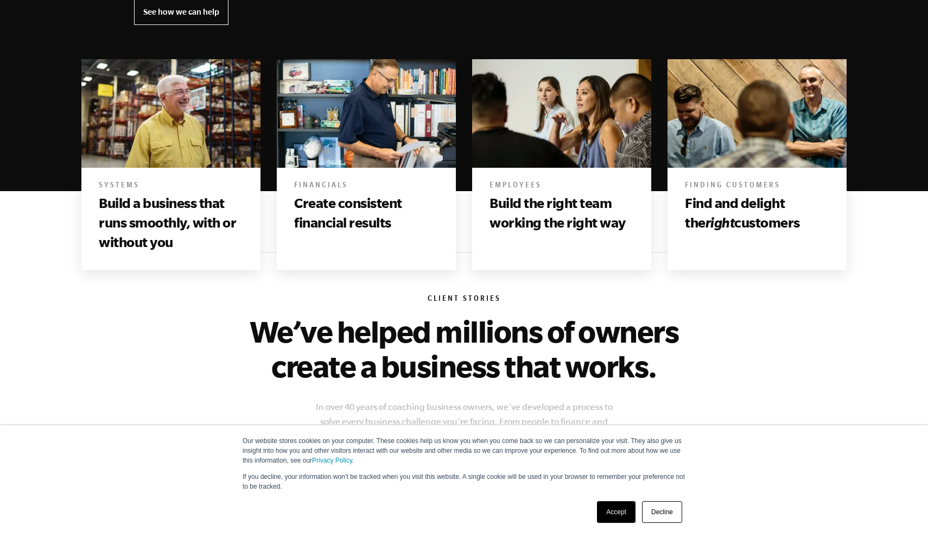
scroll to position [590, 0]
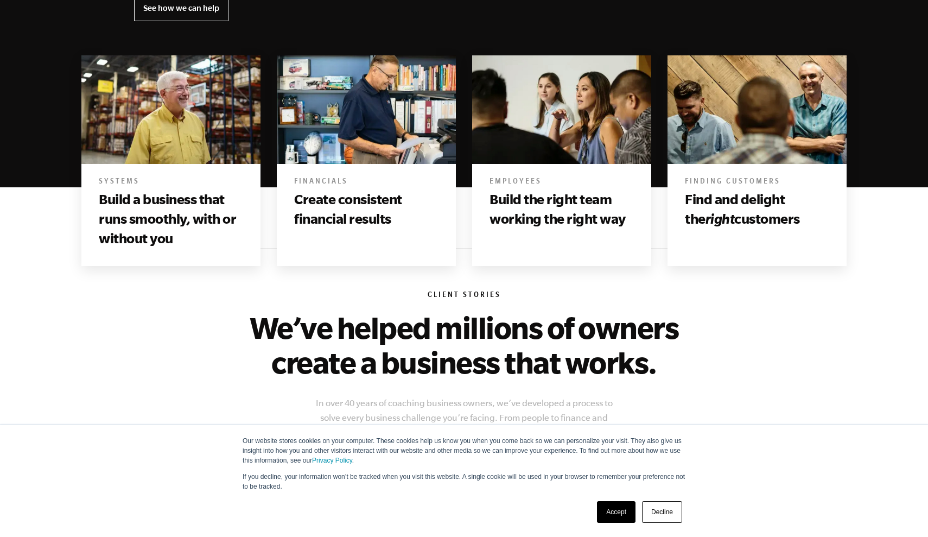
click at [620, 515] on link "Accept" at bounding box center [616, 512] width 39 height 22
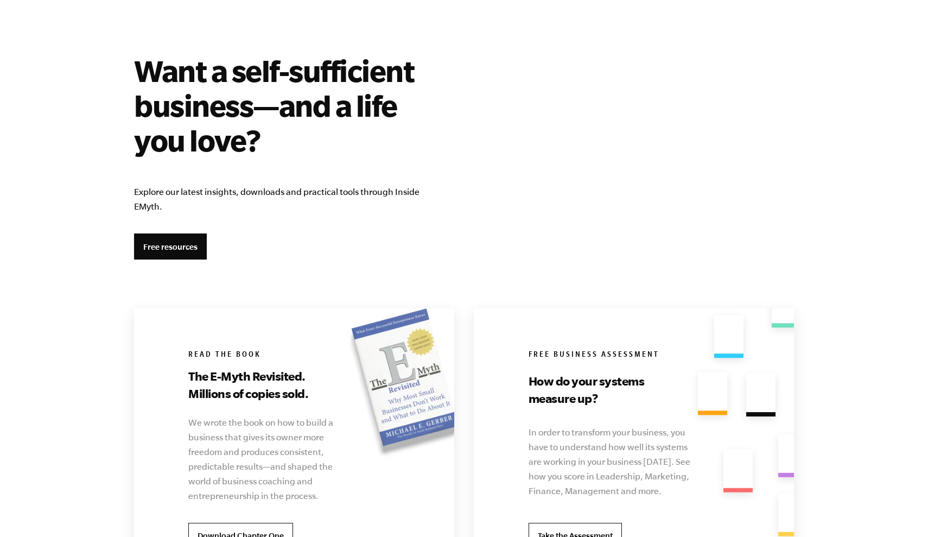
scroll to position [1782, 0]
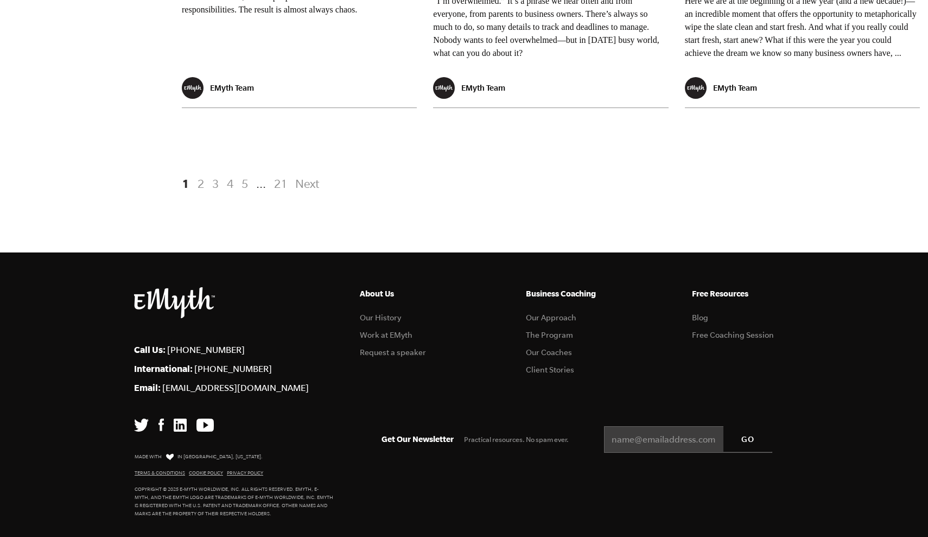
scroll to position [2184, 0]
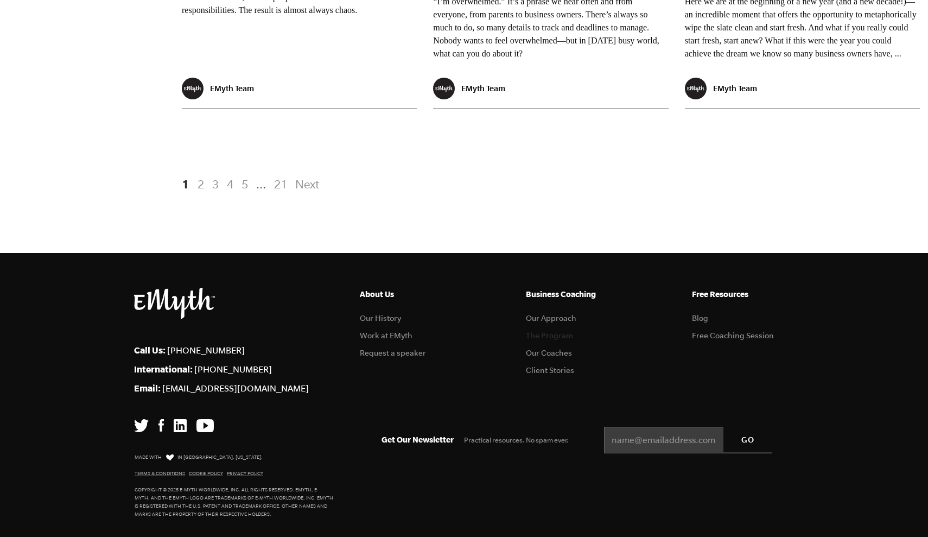
click at [539, 331] on link "The Program" at bounding box center [549, 335] width 47 height 9
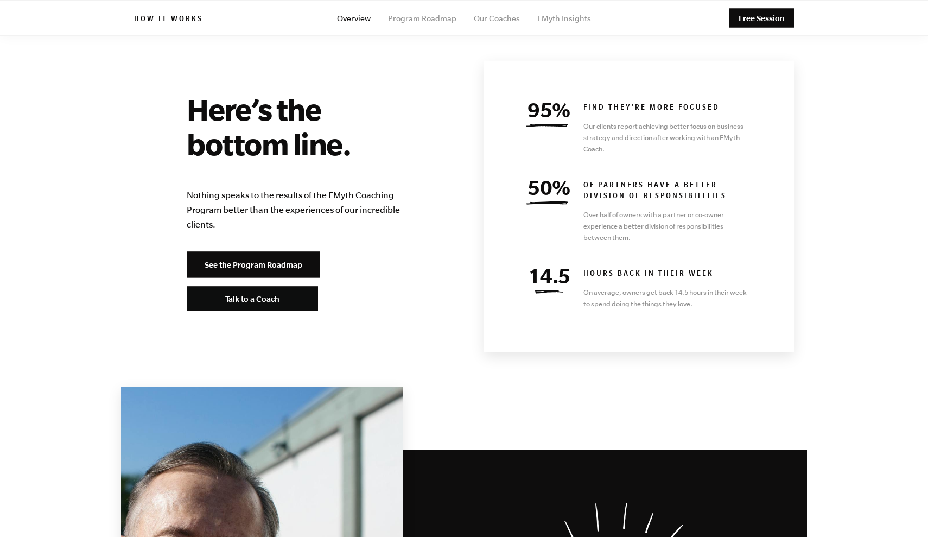
scroll to position [4647, 0]
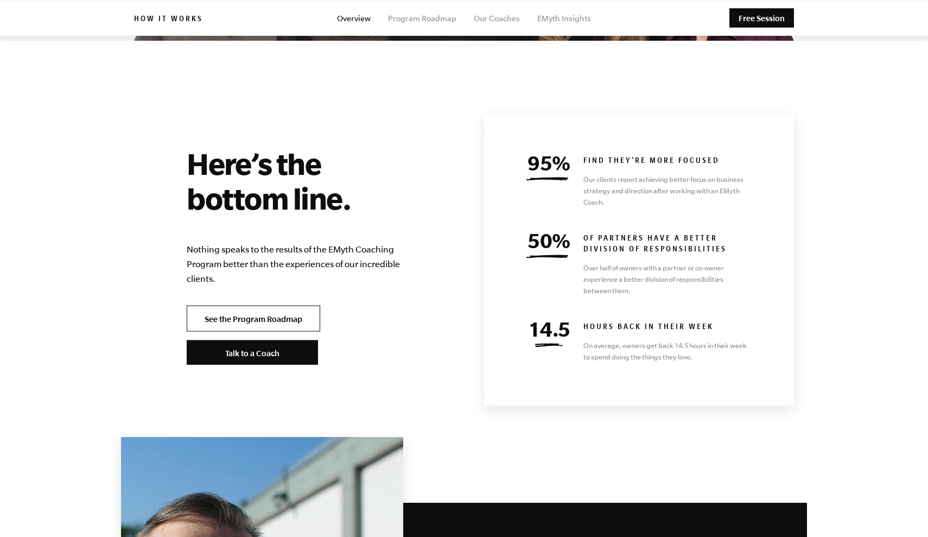
click at [268, 305] on link "See the Program Roadmap" at bounding box center [253, 318] width 133 height 26
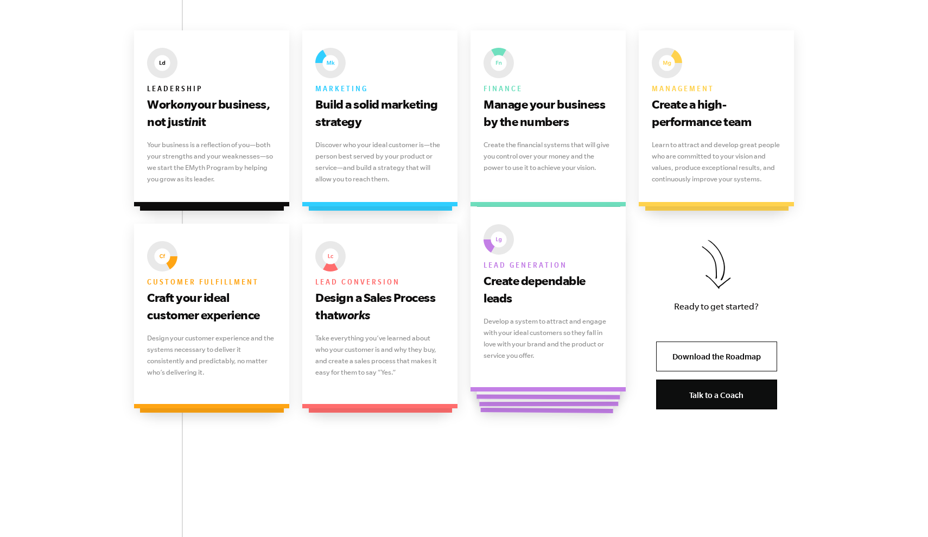
scroll to position [722, 0]
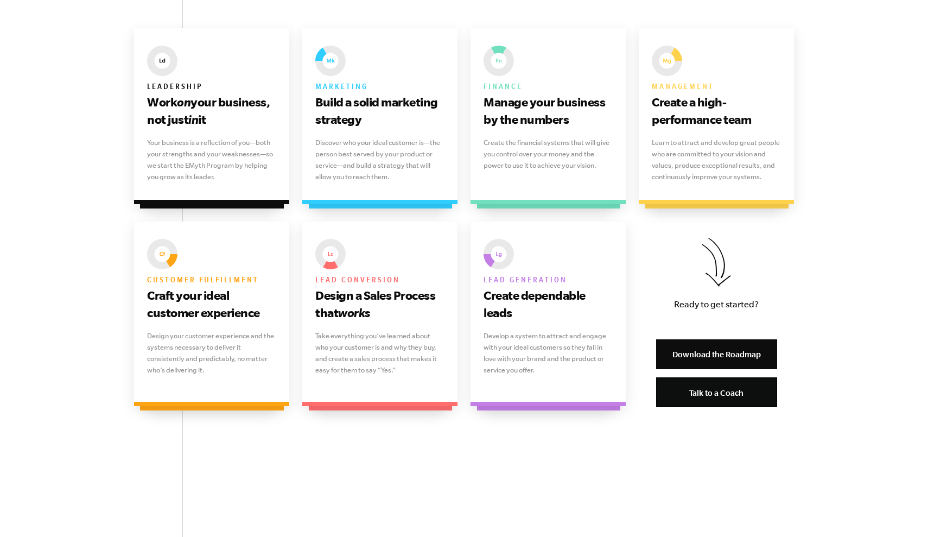
click at [693, 354] on link "Download the Roadmap" at bounding box center [716, 354] width 121 height 30
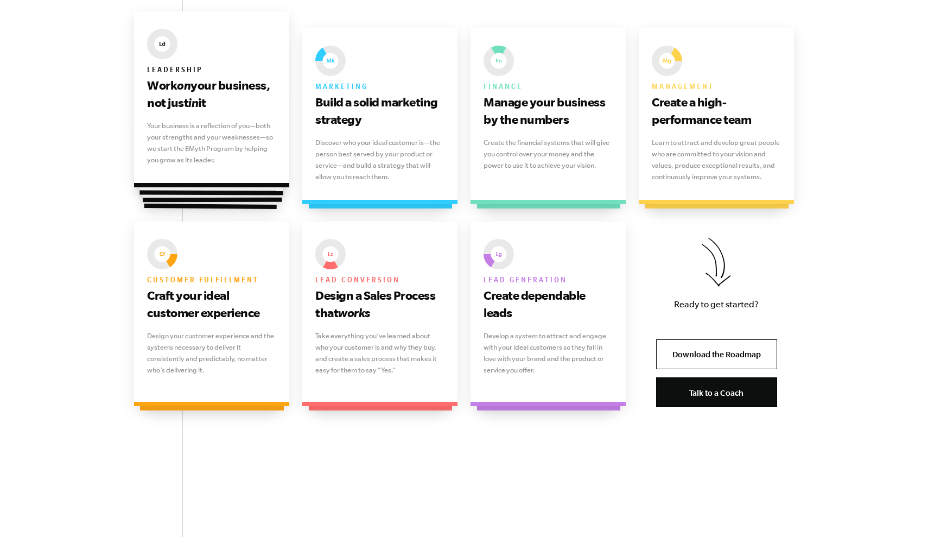
click at [244, 137] on p "Your business is a reflection of you—both your strengths and your weaknesses—so…" at bounding box center [211, 143] width 129 height 46
click at [197, 158] on p "Your business is a reflection of you—both your strengths and your weaknesses—so…" at bounding box center [211, 143] width 129 height 46
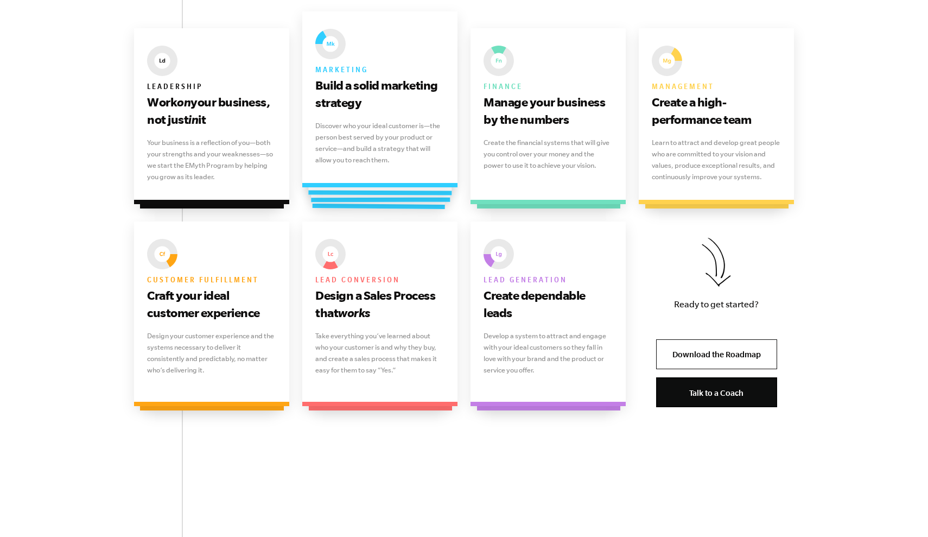
click at [409, 123] on p "Discover who your ideal customer is—the person best served by your product or s…" at bounding box center [379, 143] width 129 height 46
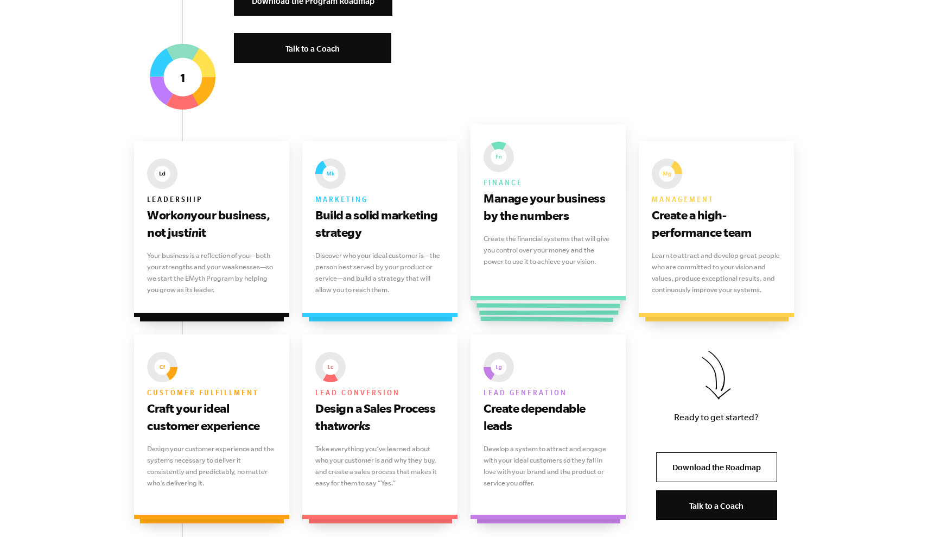
scroll to position [610, 0]
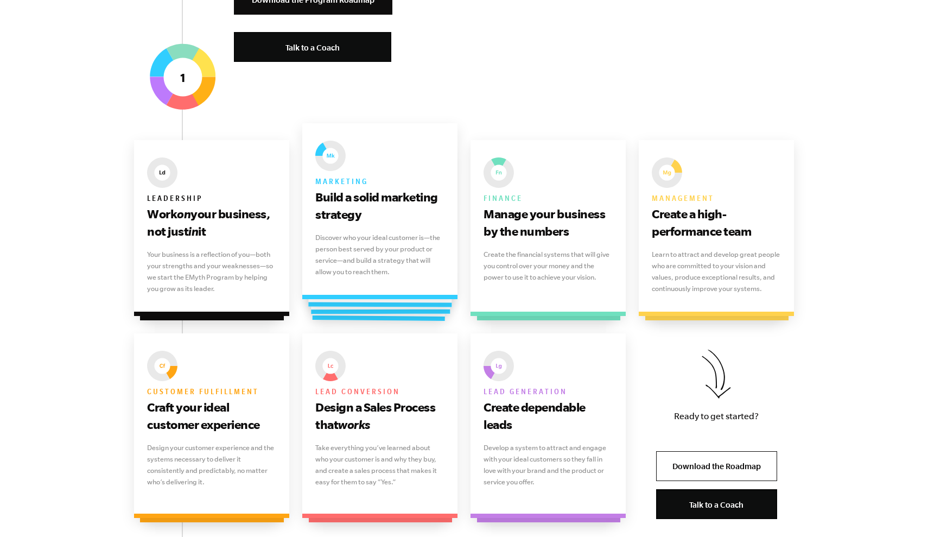
click at [415, 257] on p "Discover who your ideal customer is—the person best served by your product or s…" at bounding box center [379, 255] width 129 height 46
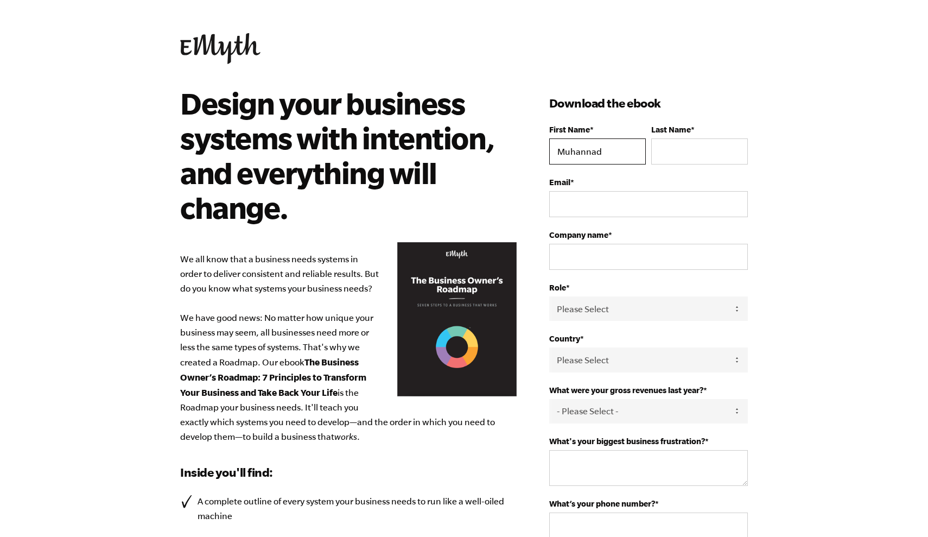
type input "Muhannad"
type input "Hamwia"
type input "muhannad"
type input "muhannad.hamwia@gmail.com"
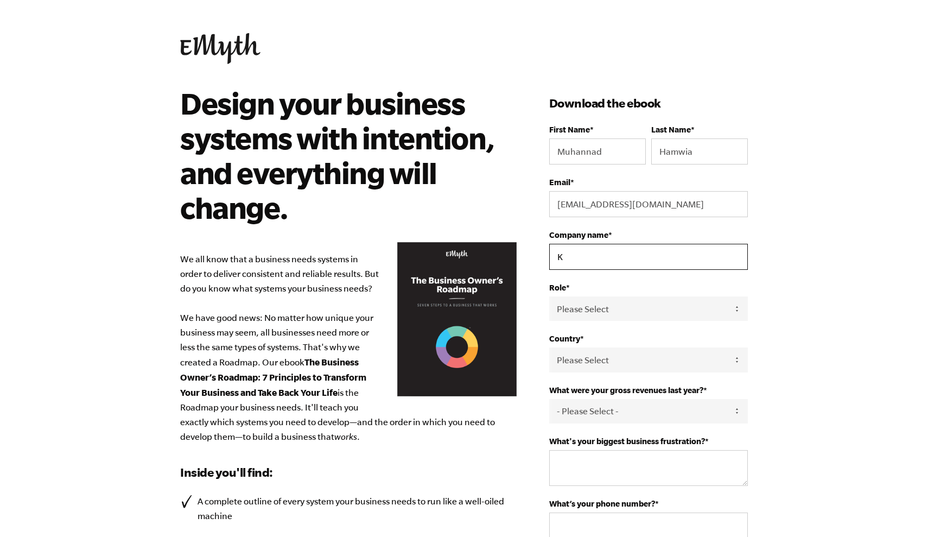
type input "Ko"
type input "Konceptology Consulting"
select select "Owner"
select select "United Arab Emirates"
select select "0-75K"
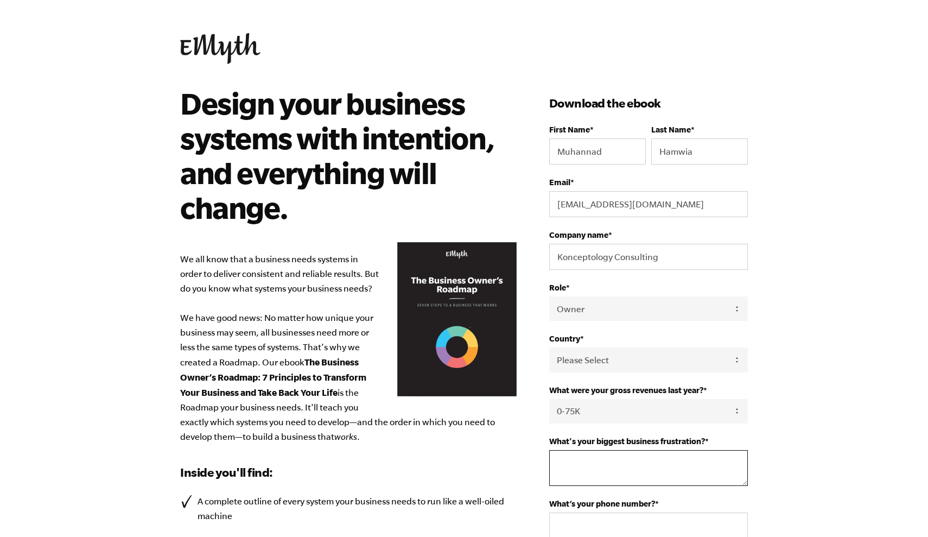
click at [617, 457] on textarea "What's your biggest business frustration? *" at bounding box center [648, 468] width 199 height 36
type textarea "Getting and growing clients"
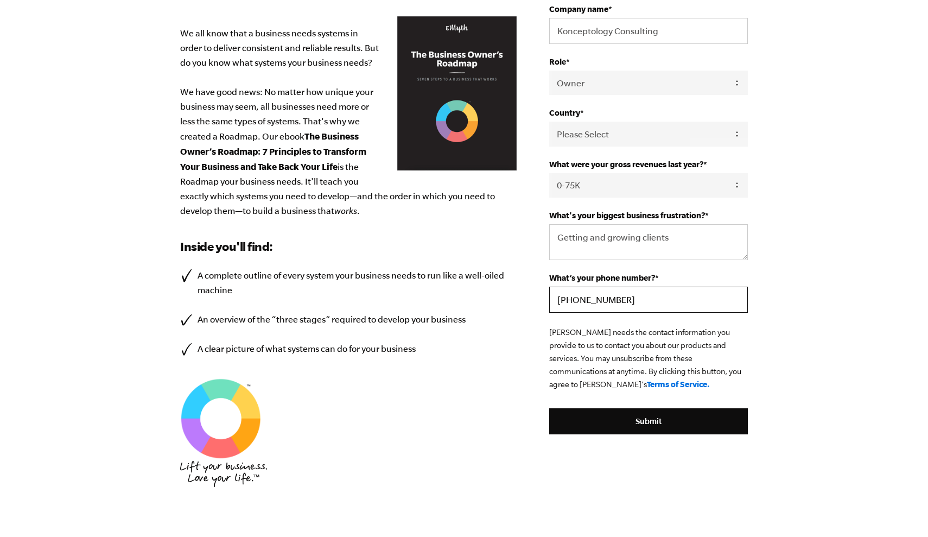
scroll to position [227, 0]
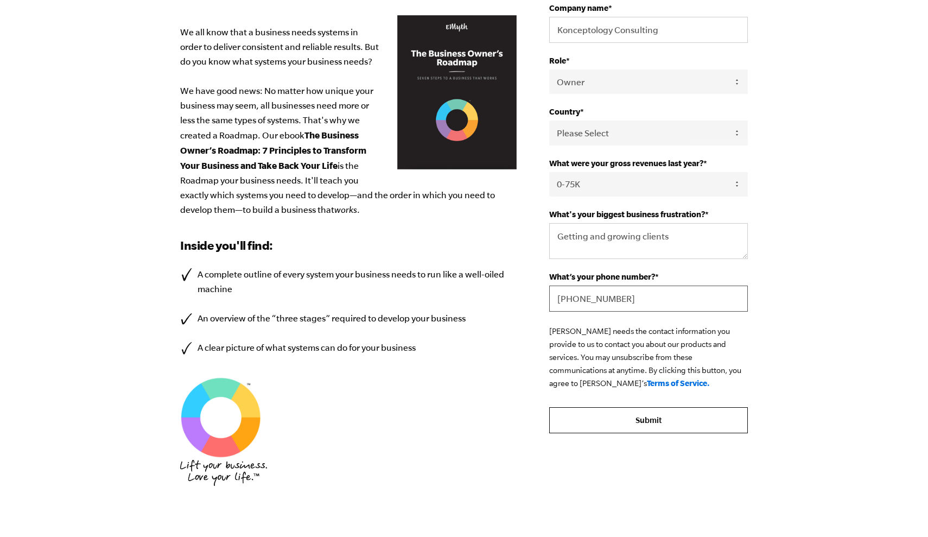
type input "+971547555344"
click at [697, 422] on input "Submit" at bounding box center [648, 420] width 199 height 26
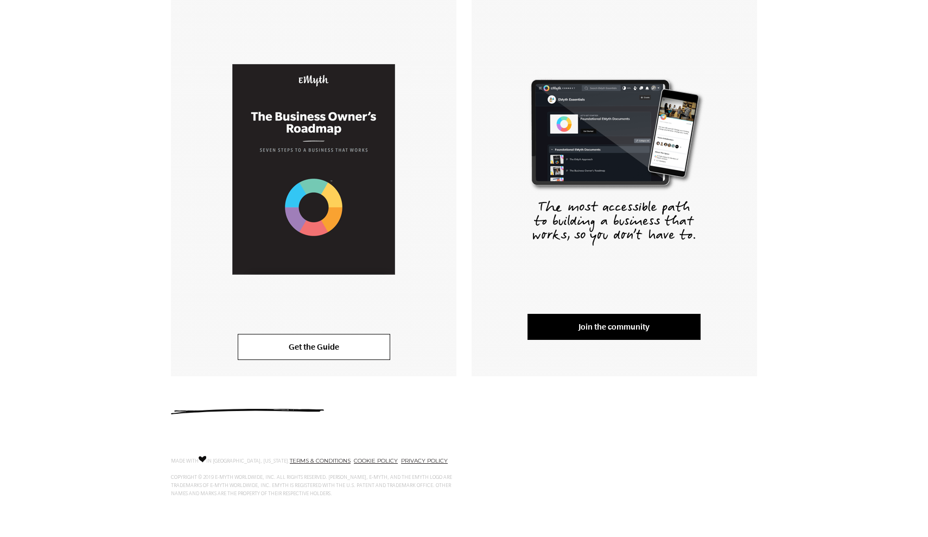
scroll to position [203, 0]
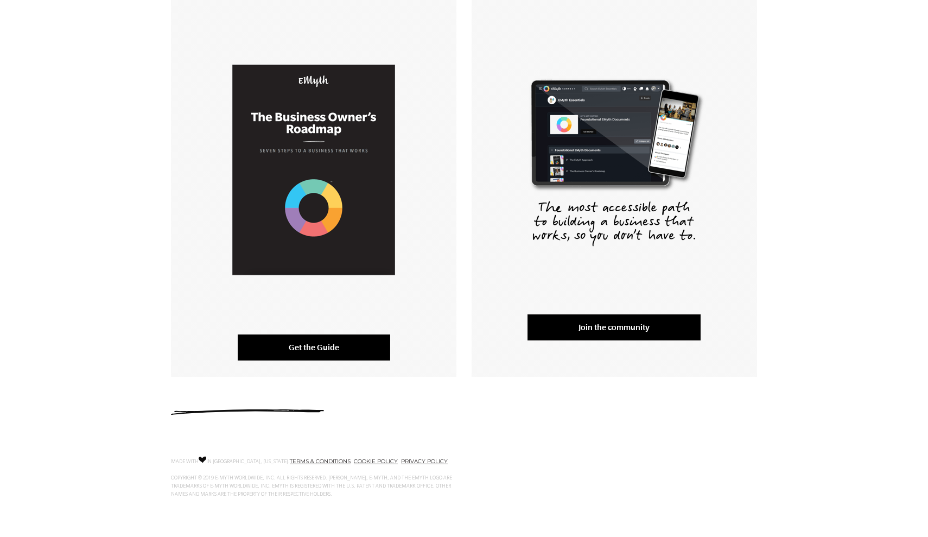
click at [336, 348] on link "Get the Guide" at bounding box center [314, 347] width 152 height 26
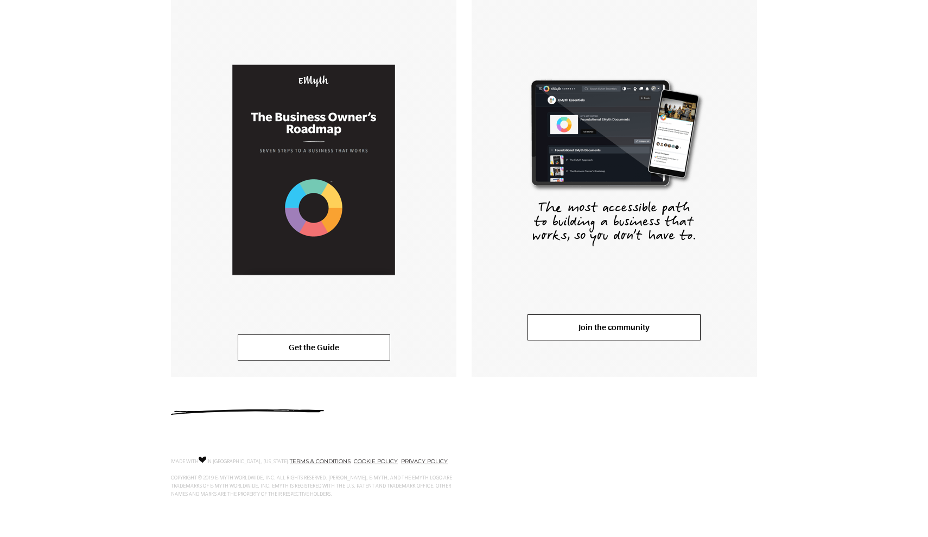
click at [634, 330] on link "Join the community" at bounding box center [613, 327] width 173 height 26
